Goal: Task Accomplishment & Management: Use online tool/utility

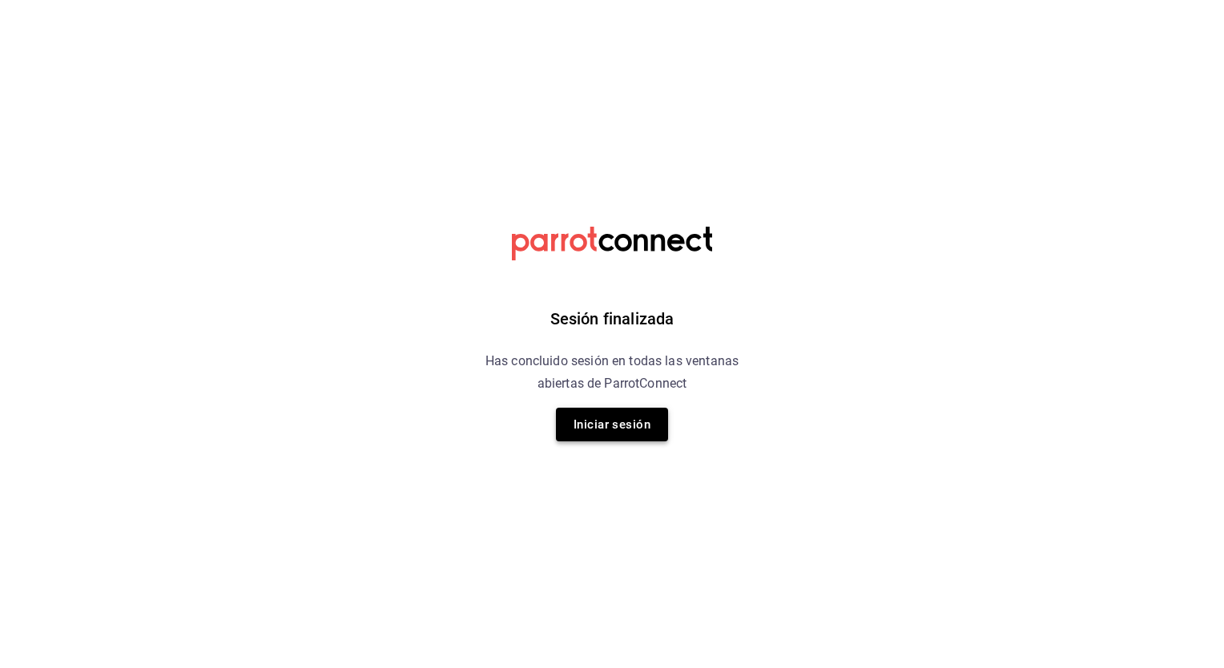
click at [586, 434] on button "Iniciar sesión" at bounding box center [612, 425] width 112 height 34
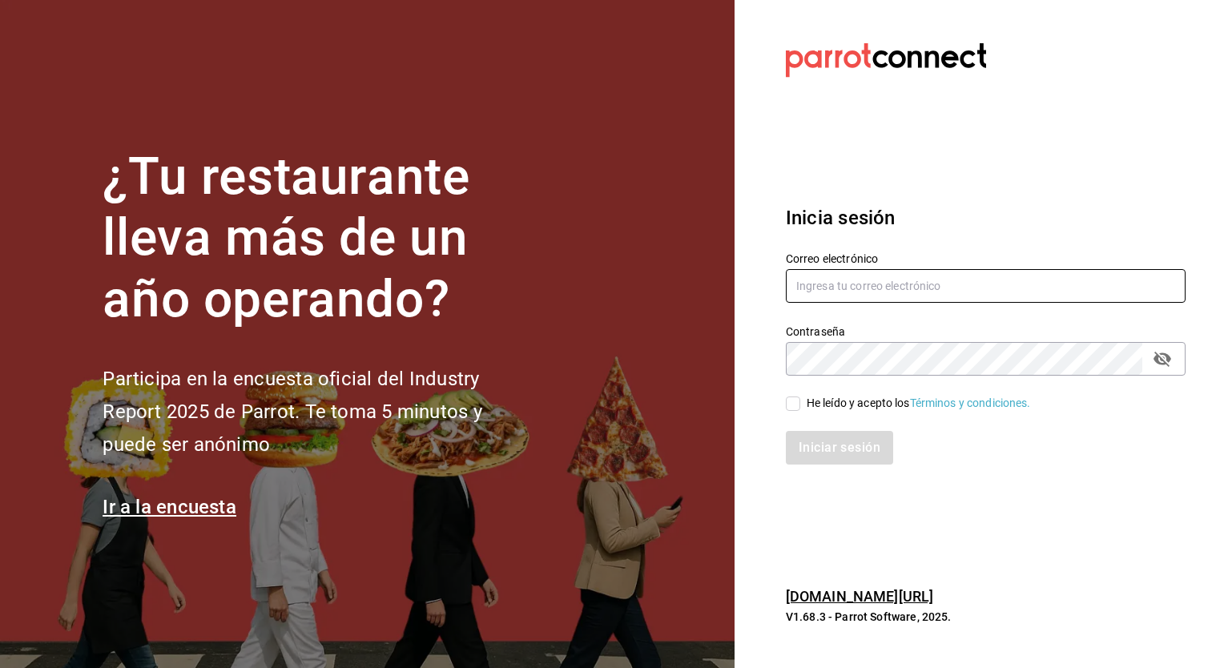
type input "[PERSON_NAME][EMAIL_ADDRESS][PERSON_NAME][DOMAIN_NAME]"
click at [796, 404] on input "He leído y acepto los Términos y condiciones." at bounding box center [793, 403] width 14 height 14
checkbox input "true"
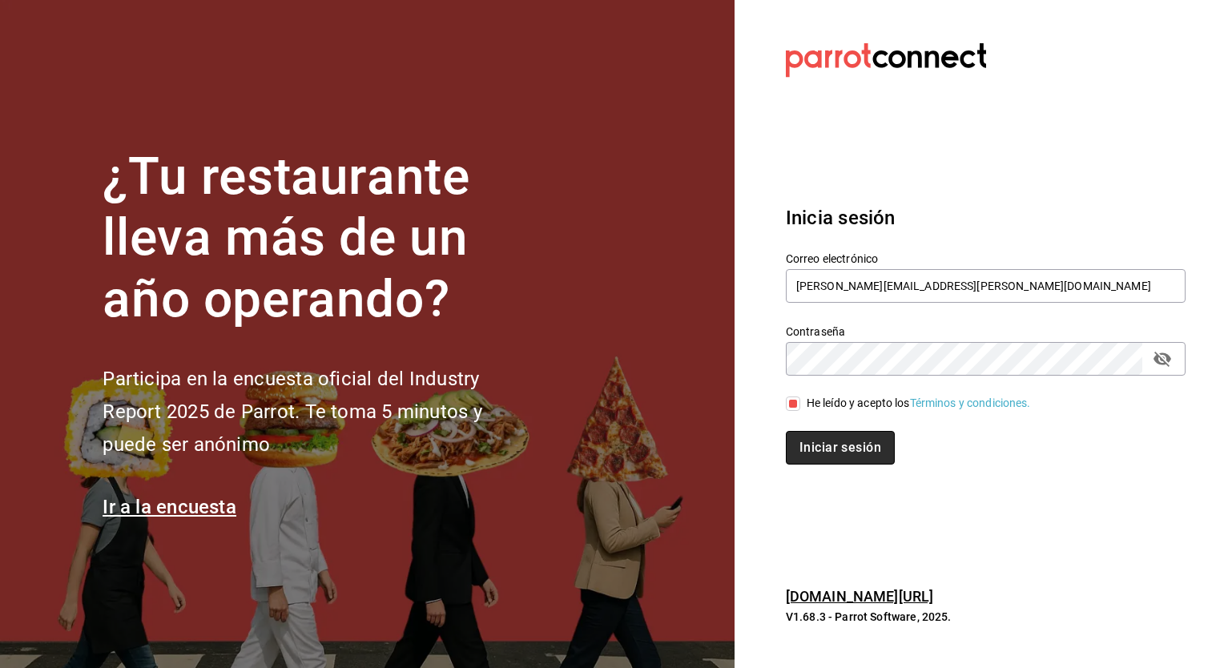
click at [831, 450] on button "Iniciar sesión" at bounding box center [840, 448] width 109 height 34
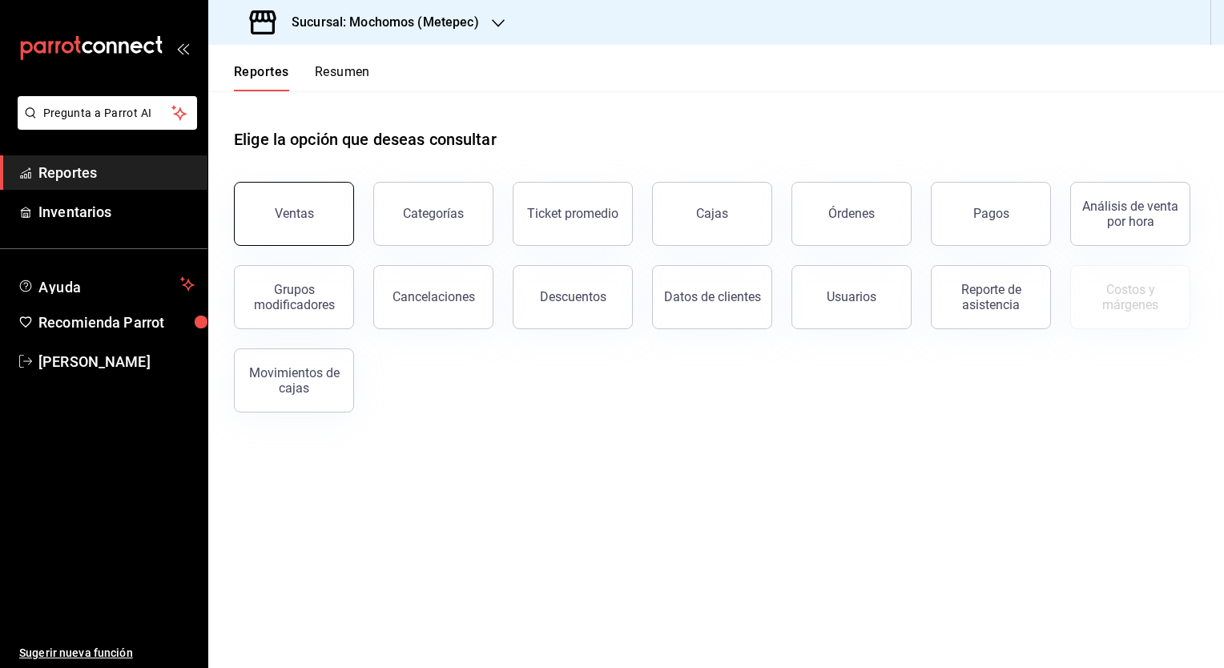
click at [276, 224] on button "Ventas" at bounding box center [294, 214] width 120 height 64
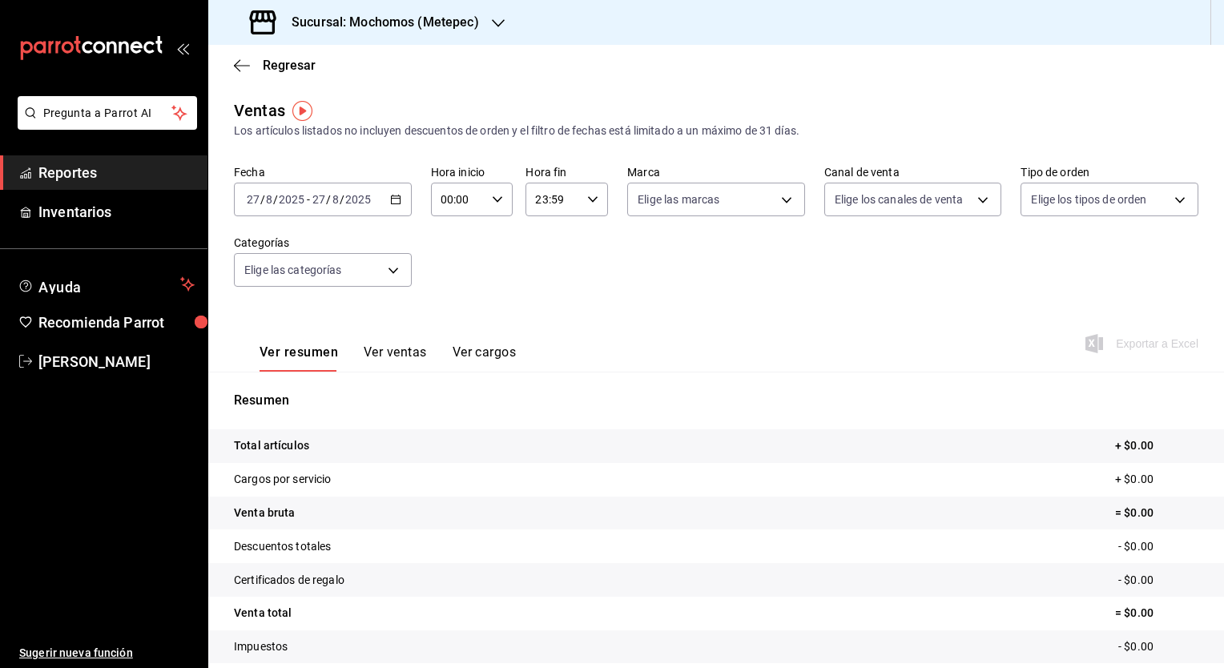
click at [390, 203] on icon "button" at bounding box center [395, 199] width 11 height 11
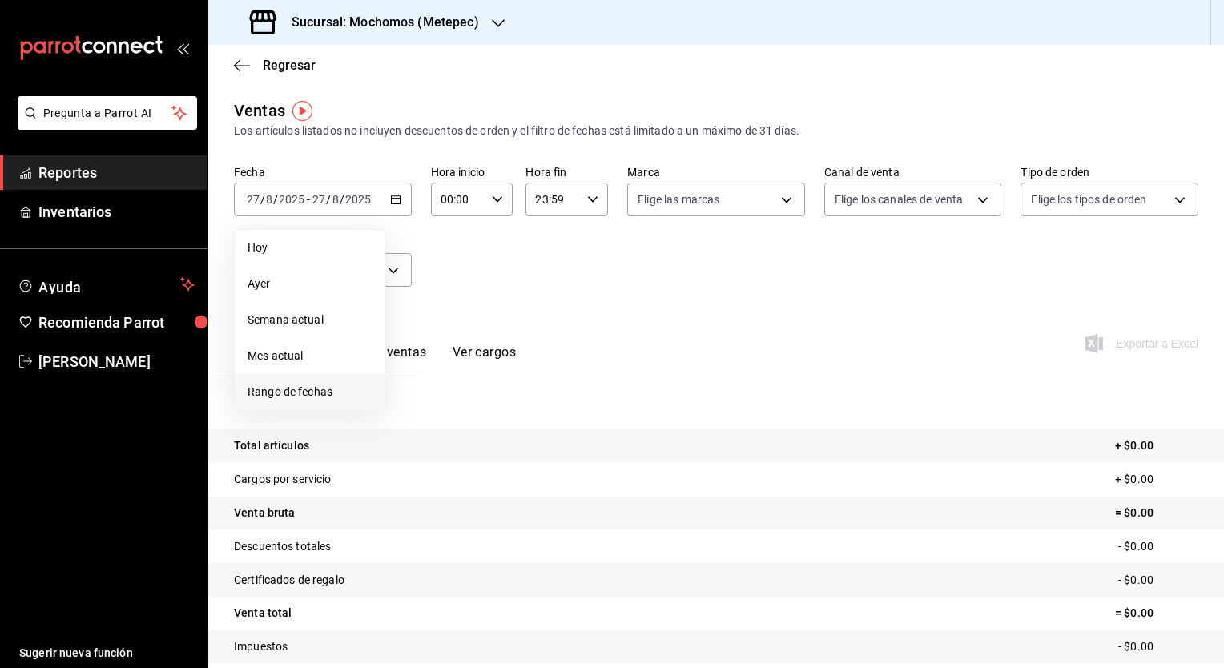
click at [330, 391] on span "Rango de fechas" at bounding box center [309, 392] width 124 height 17
drag, startPoint x: 437, startPoint y: 445, endPoint x: 449, endPoint y: 448, distance: 13.2
click at [449, 448] on button "26" at bounding box center [446, 446] width 28 height 29
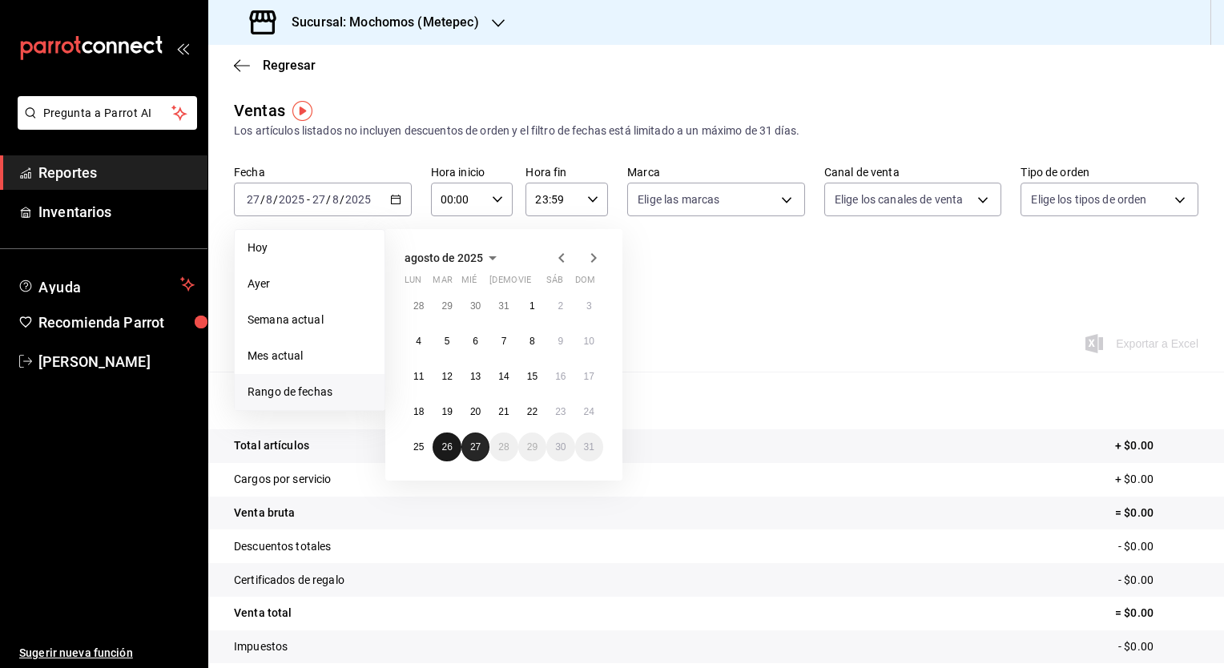
drag, startPoint x: 449, startPoint y: 448, endPoint x: 483, endPoint y: 450, distance: 33.7
click at [483, 450] on div "28 29 30 31 1 2 3 4 5 6 7 8 9 10 11 12 13 14 15 16 17 18 19 20 21 22 23 24 25 2…" at bounding box center [503, 377] width 199 height 170
click at [483, 450] on button "27" at bounding box center [475, 446] width 28 height 29
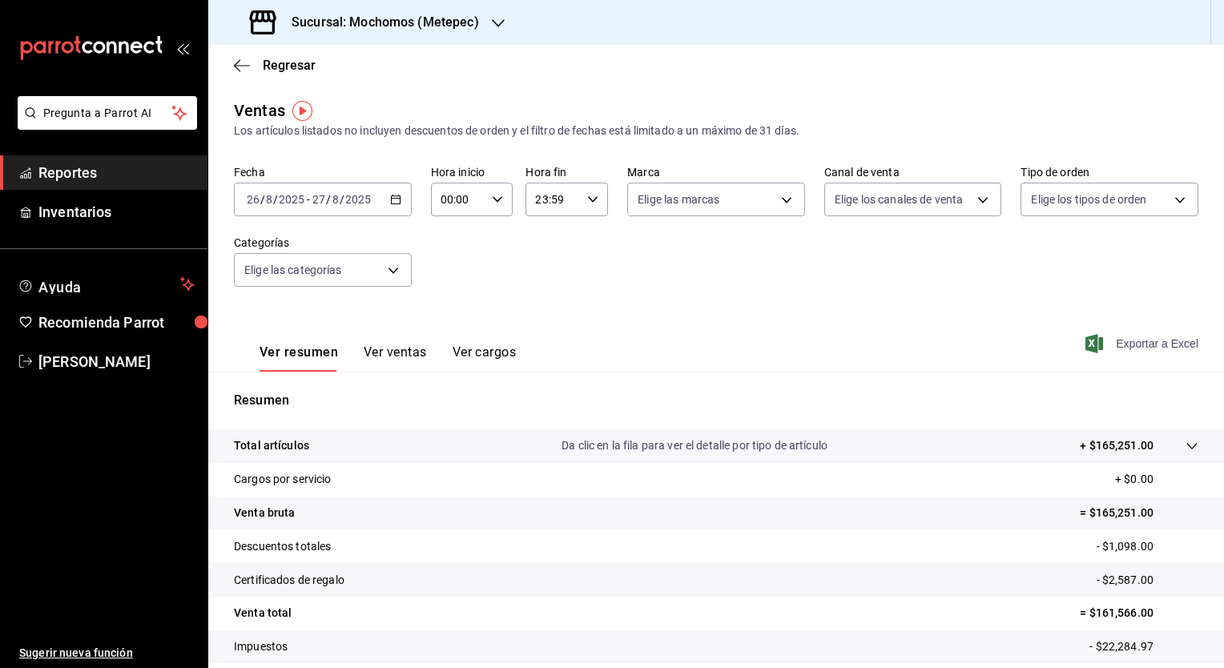
click at [1120, 343] on span "Exportar a Excel" at bounding box center [1143, 343] width 110 height 19
click at [494, 203] on icon "button" at bounding box center [497, 199] width 11 height 11
click at [449, 321] on span "02" at bounding box center [448, 317] width 15 height 13
type input "02:00"
click at [570, 296] on div at bounding box center [612, 334] width 1224 height 668
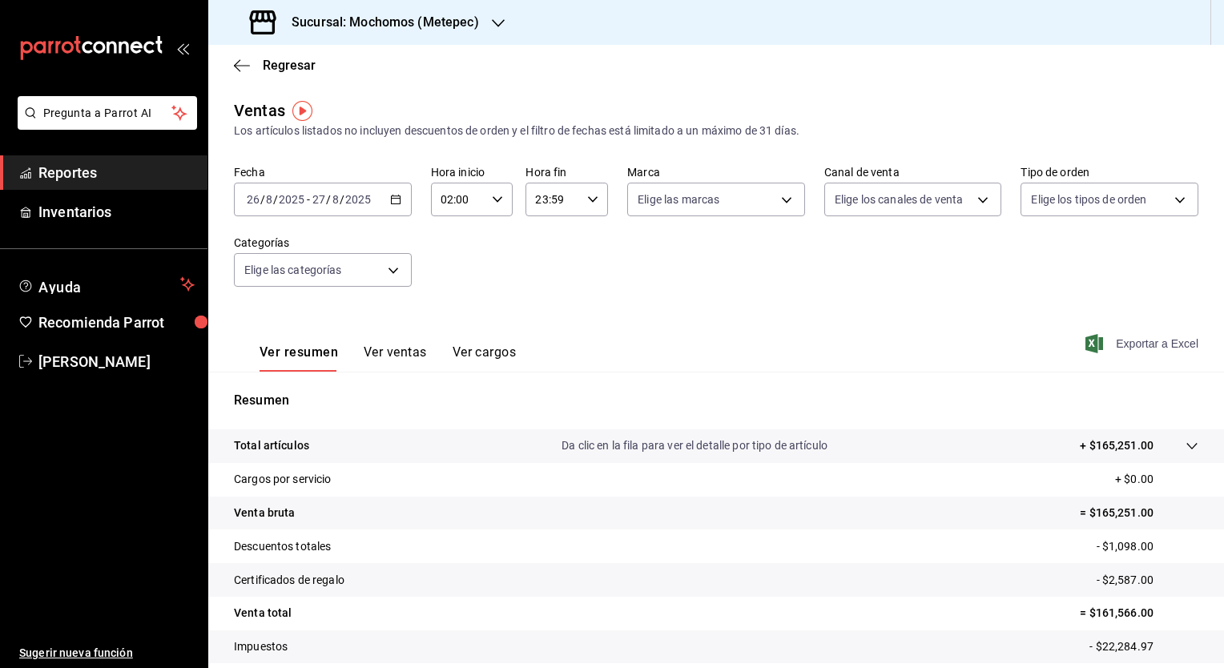
click at [1102, 344] on span "Exportar a Excel" at bounding box center [1143, 343] width 110 height 19
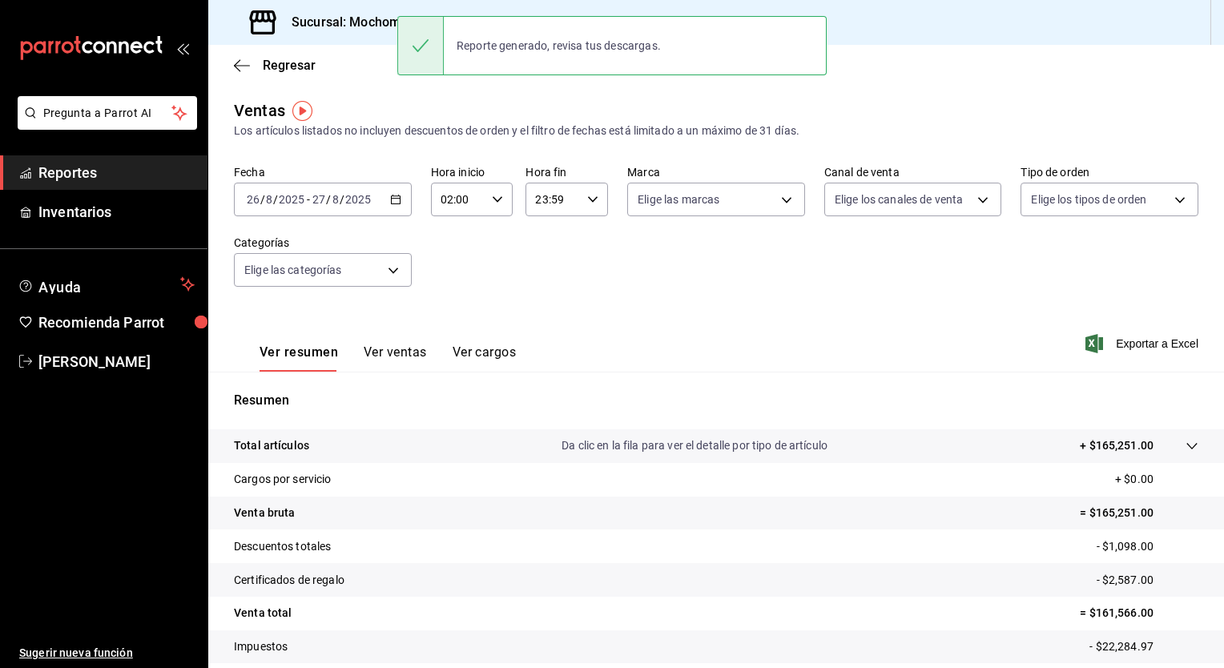
click at [395, 101] on div "Ventas Los artículos listados no incluyen descuentos de orden y el filtro de fe…" at bounding box center [716, 119] width 964 height 41
click at [854, 80] on div "Regresar" at bounding box center [716, 65] width 1016 height 41
click at [384, 26] on h3 "Sucursal: Mochomos (Metepec)" at bounding box center [379, 22] width 200 height 19
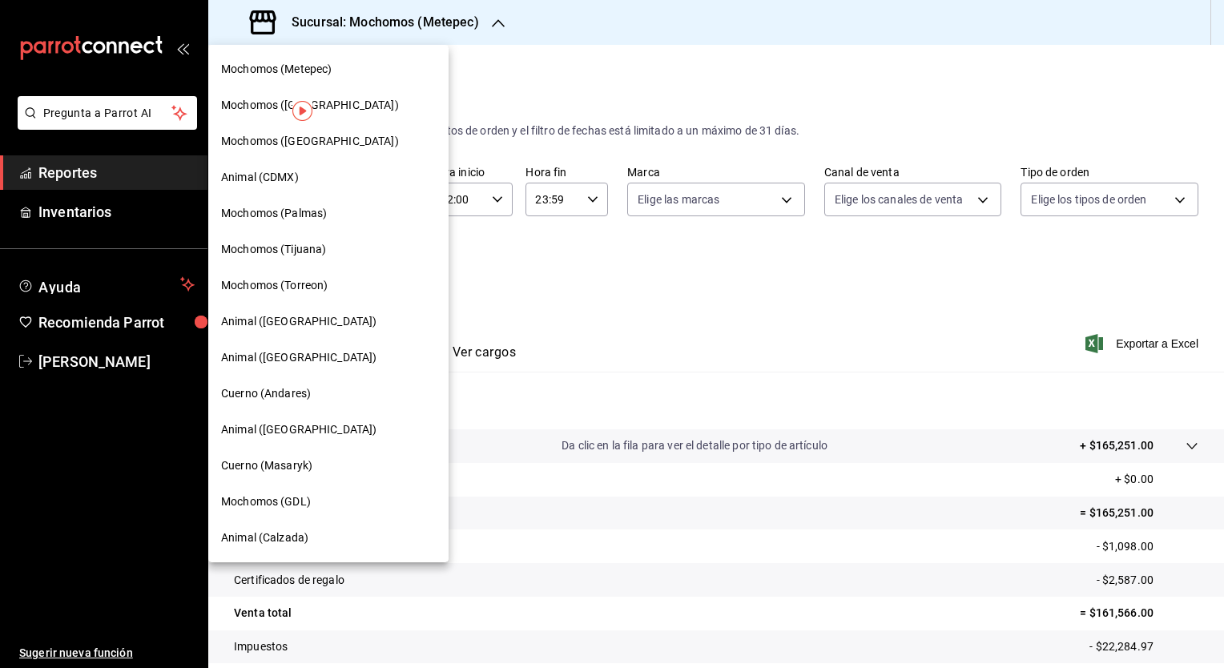
click at [289, 256] on span "Mochomos (Tijuana)" at bounding box center [273, 249] width 105 height 17
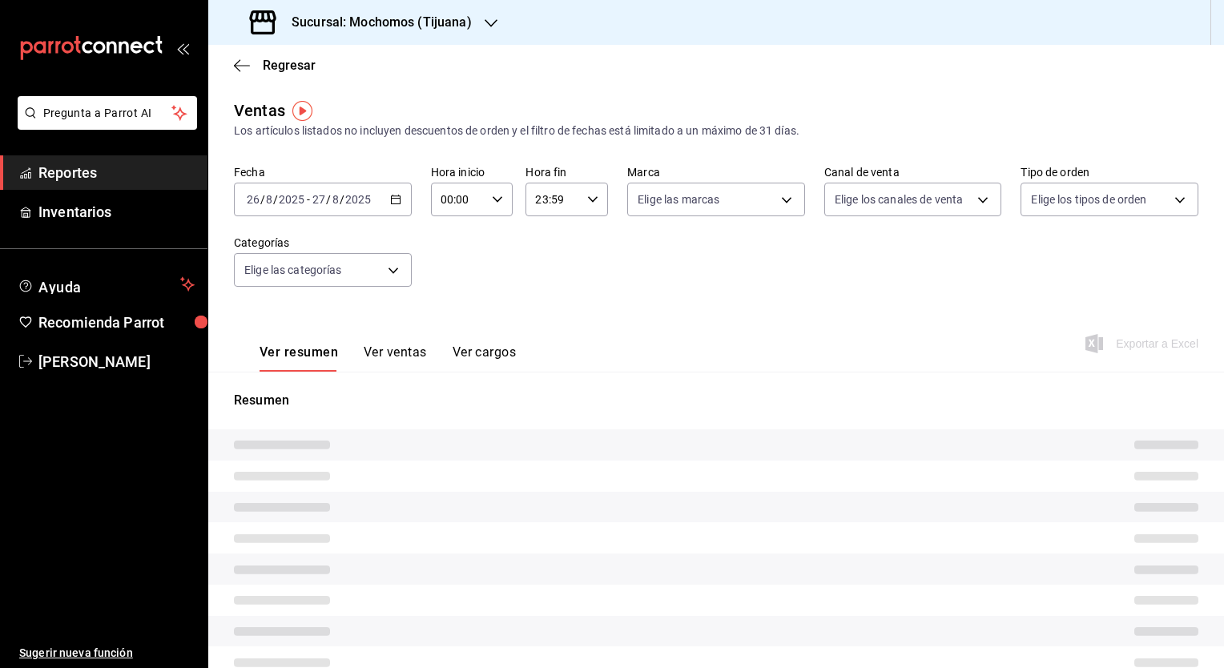
type input "02:00"
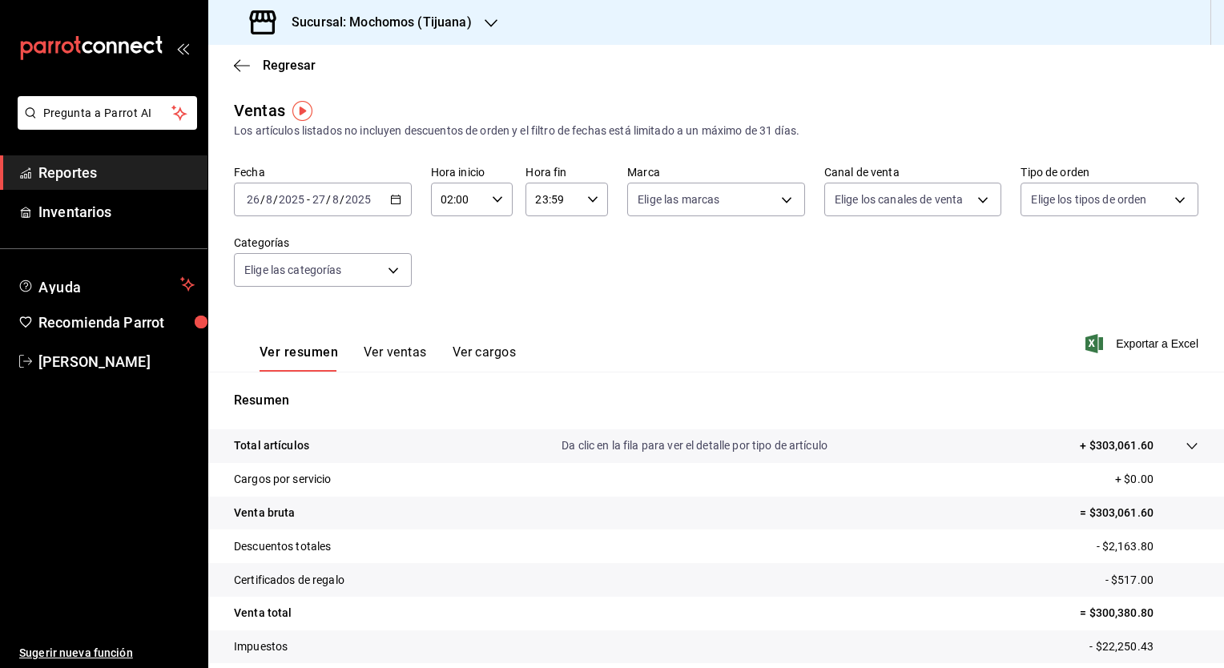
click at [391, 200] on icon "button" at bounding box center [395, 199] width 11 height 11
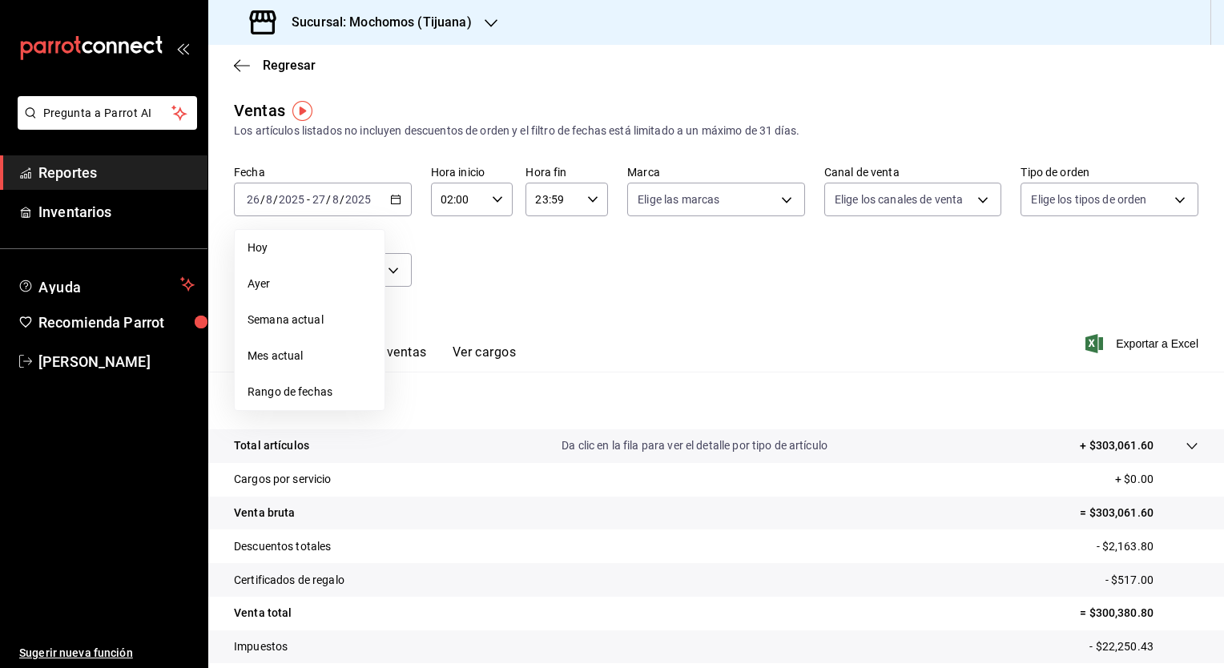
click at [481, 280] on div "Fecha 2025-08-26 26 / 8 / 2025 - 2025-08-27 27 / 8 / 2025 Hoy Ayer Semana actua…" at bounding box center [716, 235] width 964 height 141
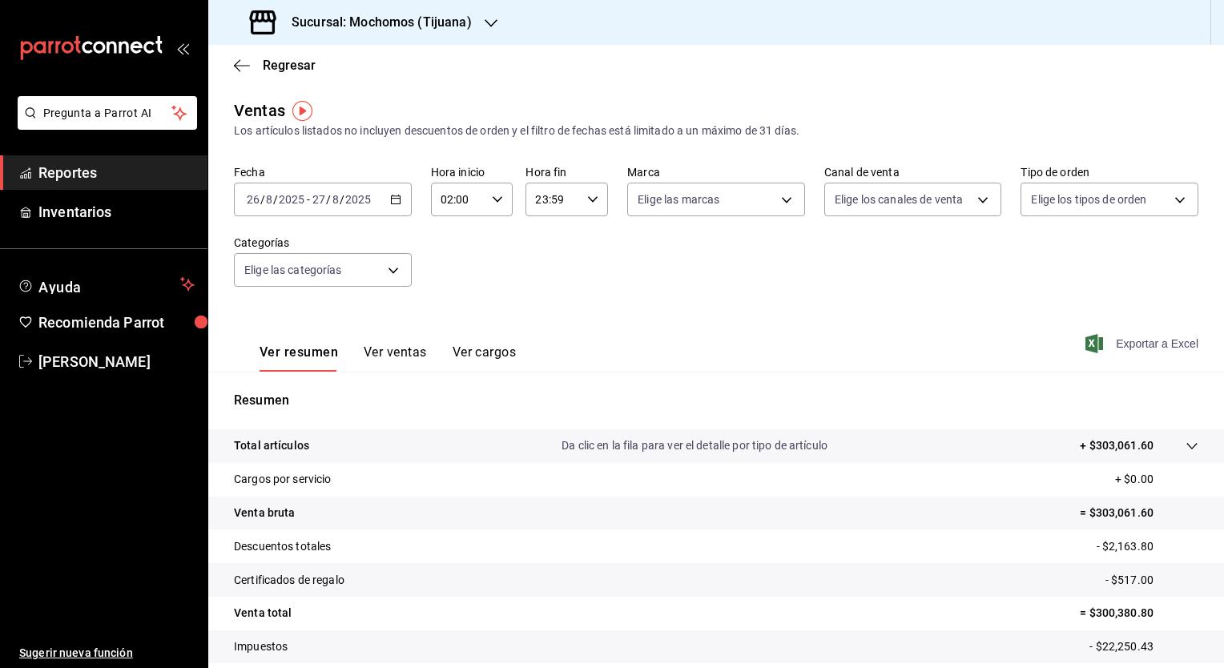
click at [1179, 339] on span "Exportar a Excel" at bounding box center [1143, 343] width 110 height 19
click at [88, 185] on link "Reportes" at bounding box center [103, 172] width 207 height 34
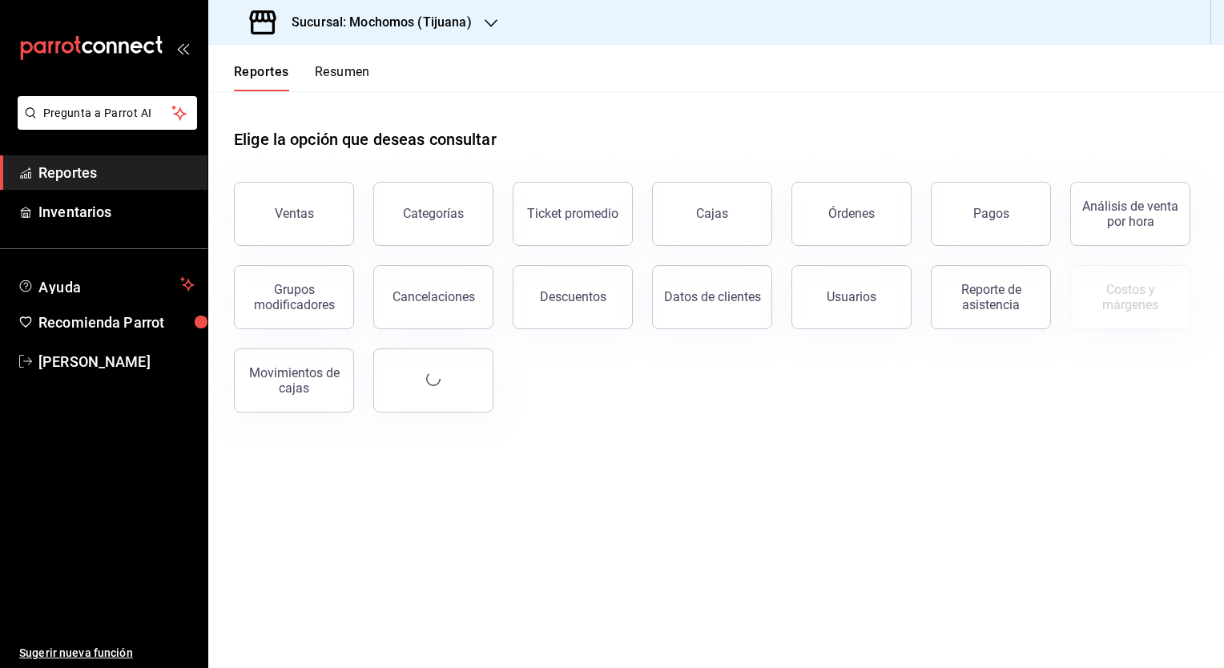
click at [88, 185] on link "Reportes" at bounding box center [103, 172] width 207 height 34
click at [563, 292] on div "Descuentos" at bounding box center [573, 296] width 66 height 15
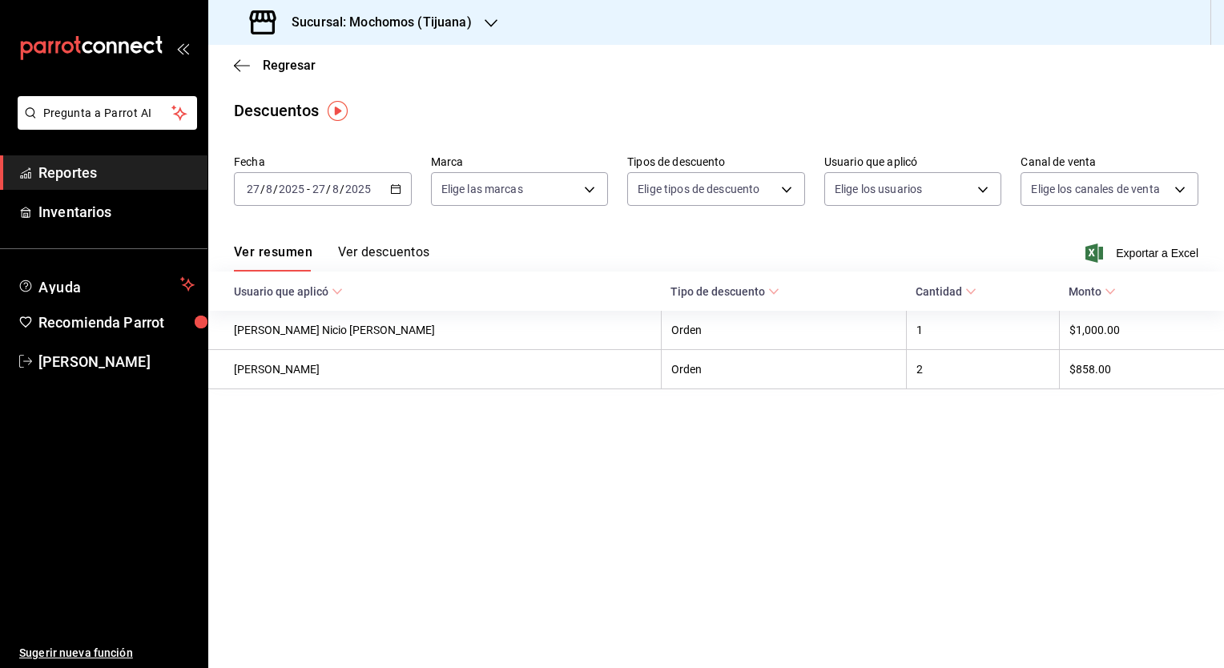
click at [391, 192] on \(Stroke\) "button" at bounding box center [396, 189] width 10 height 9
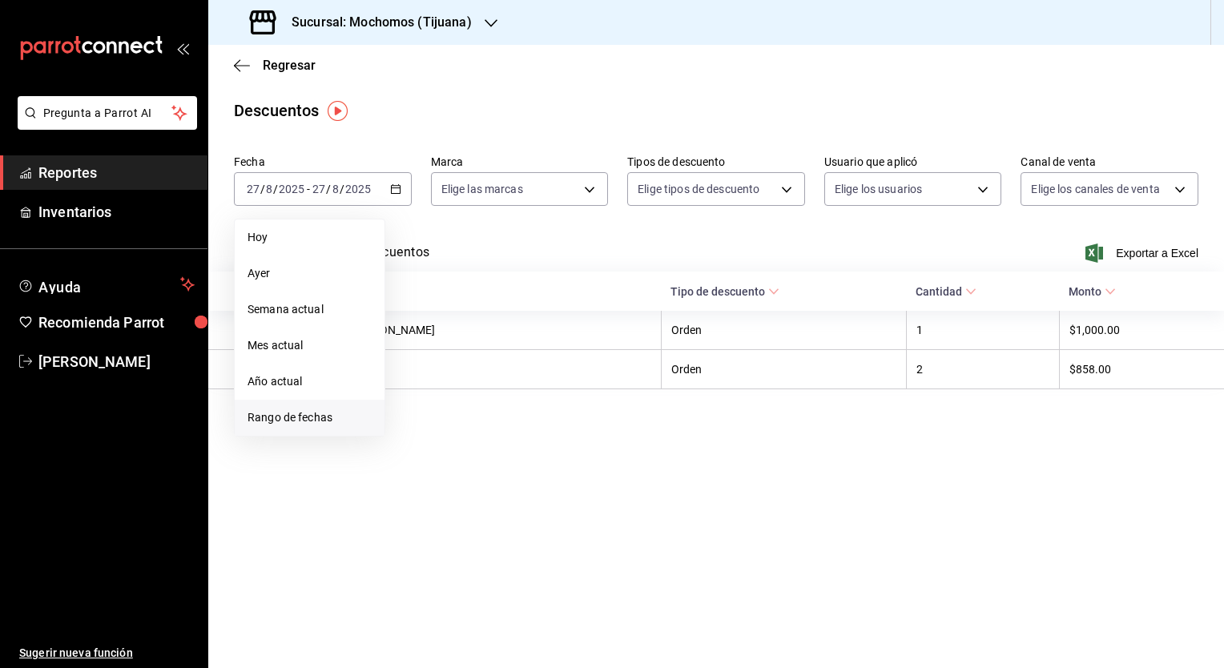
click at [307, 417] on span "Rango de fechas" at bounding box center [309, 417] width 124 height 17
click at [451, 438] on abbr "26" at bounding box center [446, 436] width 10 height 11
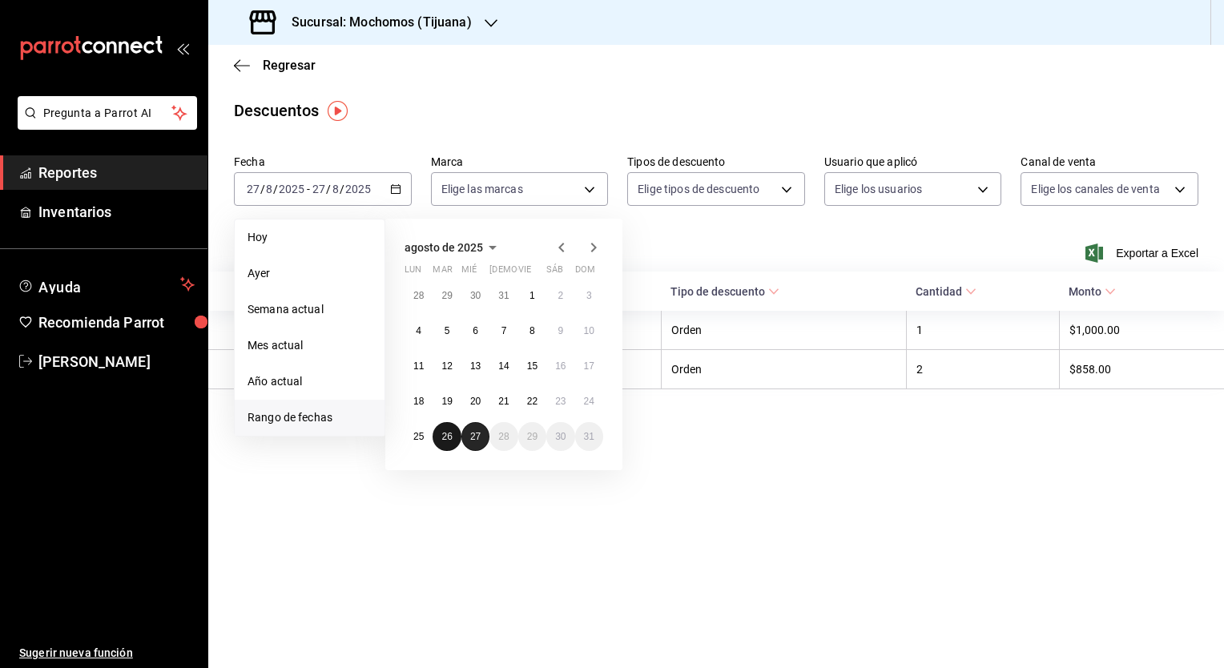
drag, startPoint x: 451, startPoint y: 438, endPoint x: 473, endPoint y: 437, distance: 22.5
click at [473, 437] on div "28 29 30 31 1 2 3 4 5 6 7 8 9 10 11 12 13 14 15 16 17 18 19 20 21 22 23 24 25 2…" at bounding box center [503, 366] width 199 height 170
click at [473, 437] on abbr "27" at bounding box center [475, 436] width 10 height 11
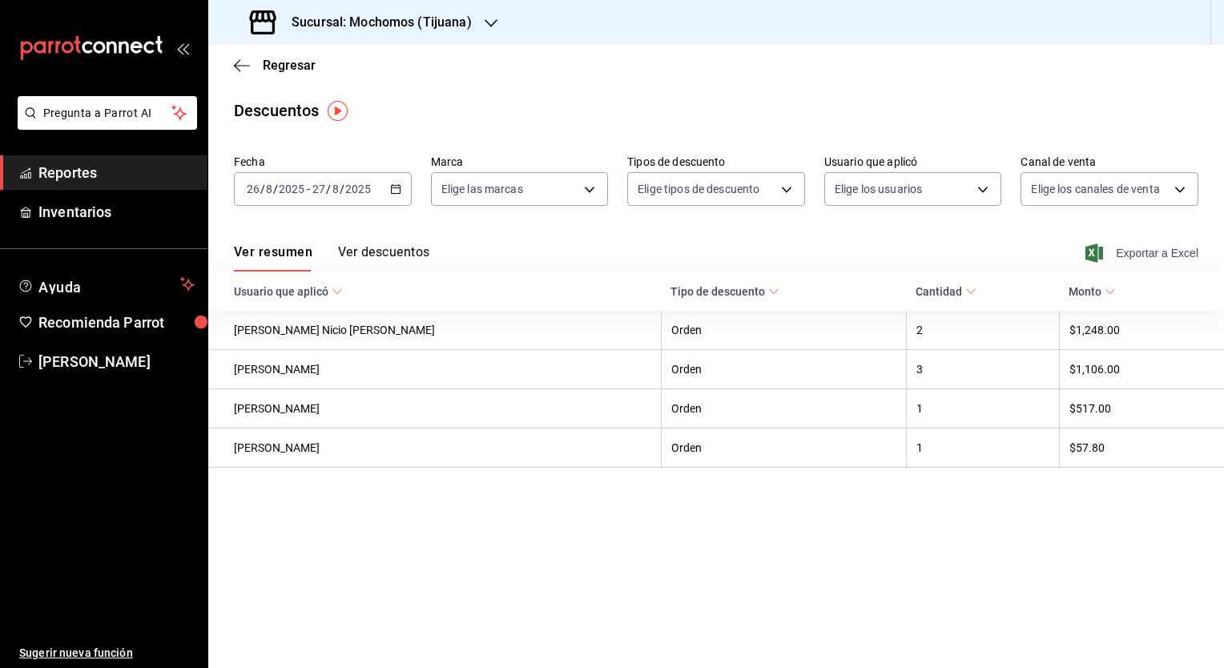
click at [1132, 249] on span "Exportar a Excel" at bounding box center [1143, 252] width 110 height 19
click at [858, 561] on main "Regresar Descuentos Fecha 2025-08-26 26 / 8 / 2025 - 2025-08-27 27 / 8 / 2025 M…" at bounding box center [716, 356] width 1016 height 623
